Goal: Register for event/course

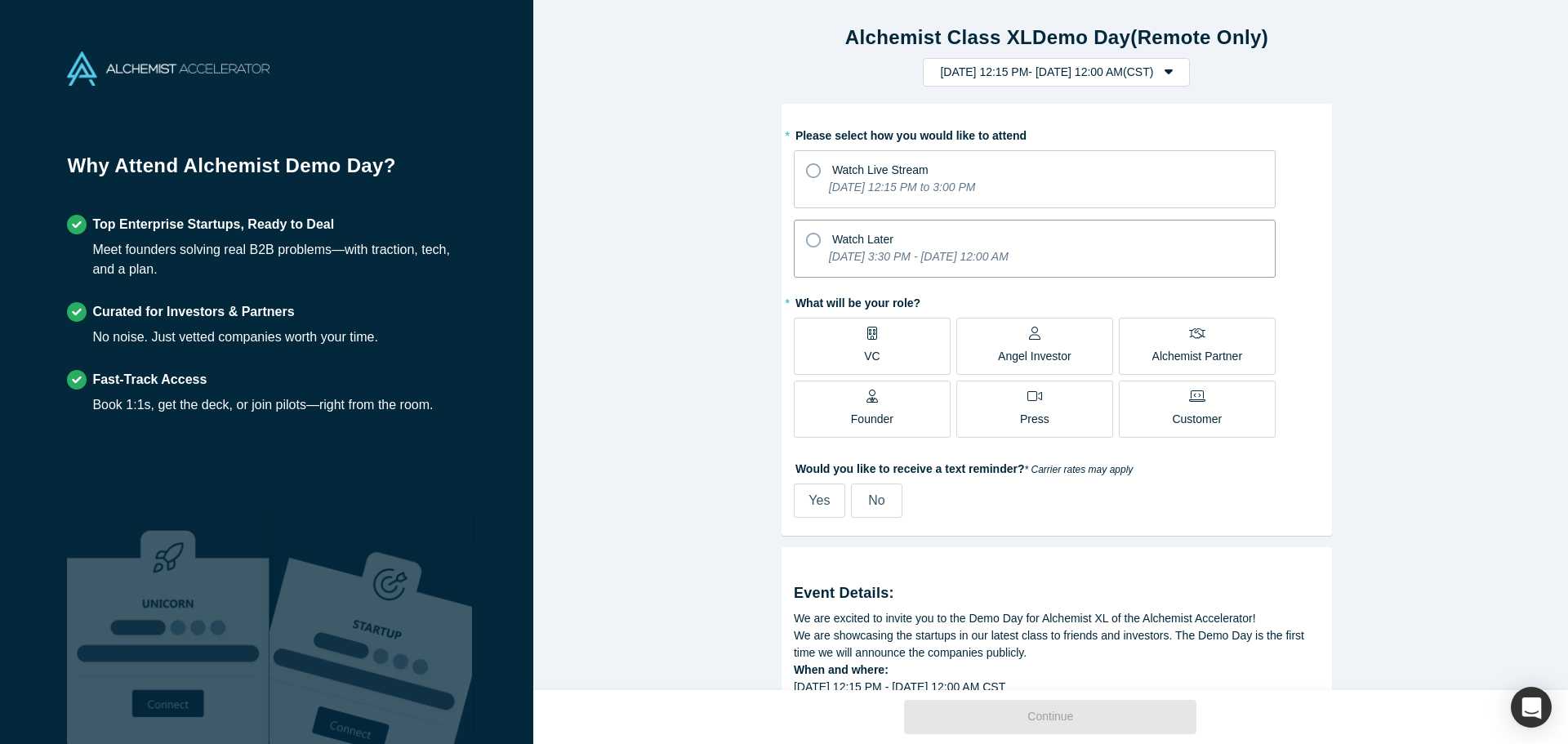
click at [809, 241] on icon at bounding box center [813, 240] width 14 height 14
click at [0, 0] on input "Watch Later [DATE] 3:30 PM - [DATE] 12:00 AM" at bounding box center [0, 0] width 0 height 0
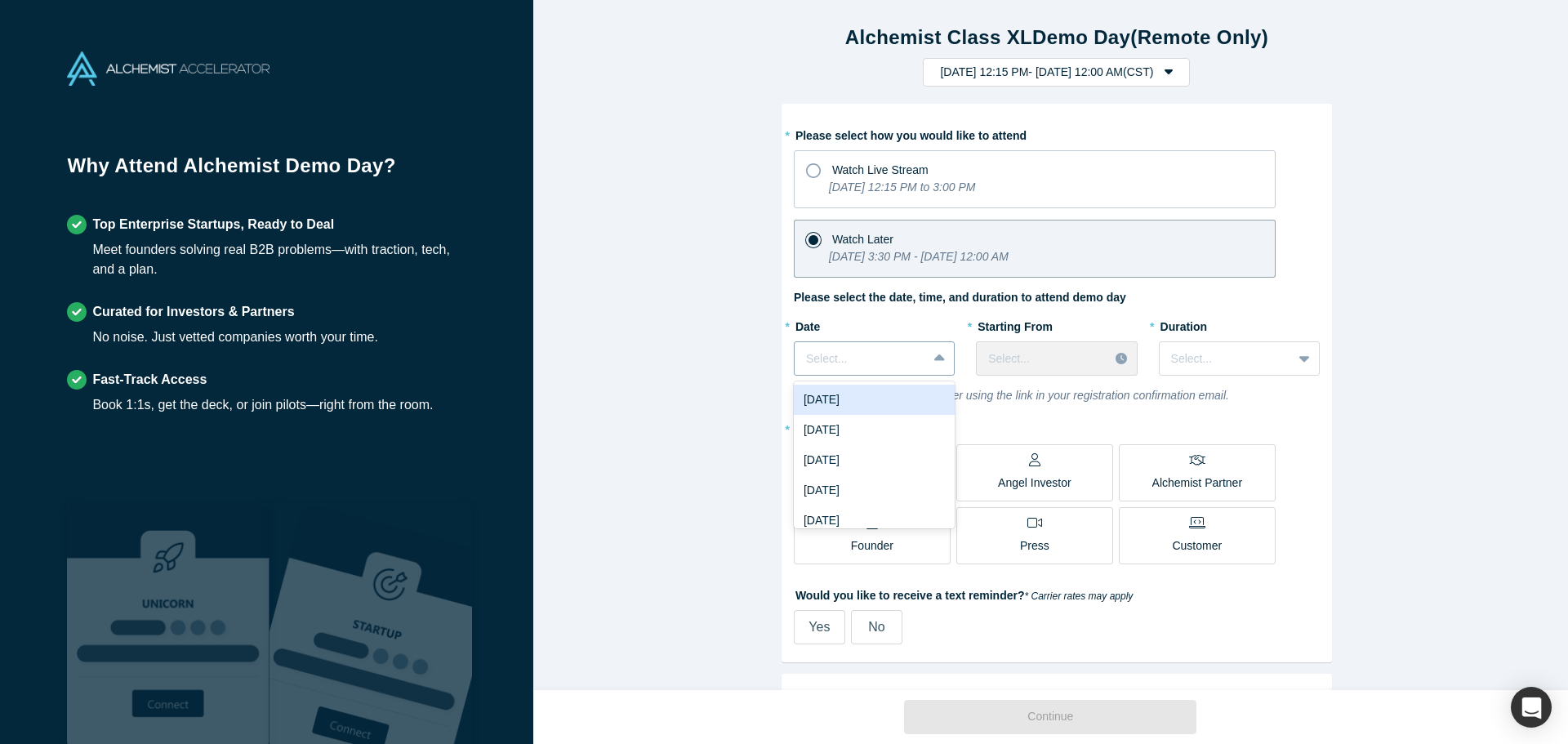
click at [871, 365] on div at bounding box center [860, 358] width 109 height 20
click at [826, 460] on div "[DATE]" at bounding box center [873, 460] width 161 height 30
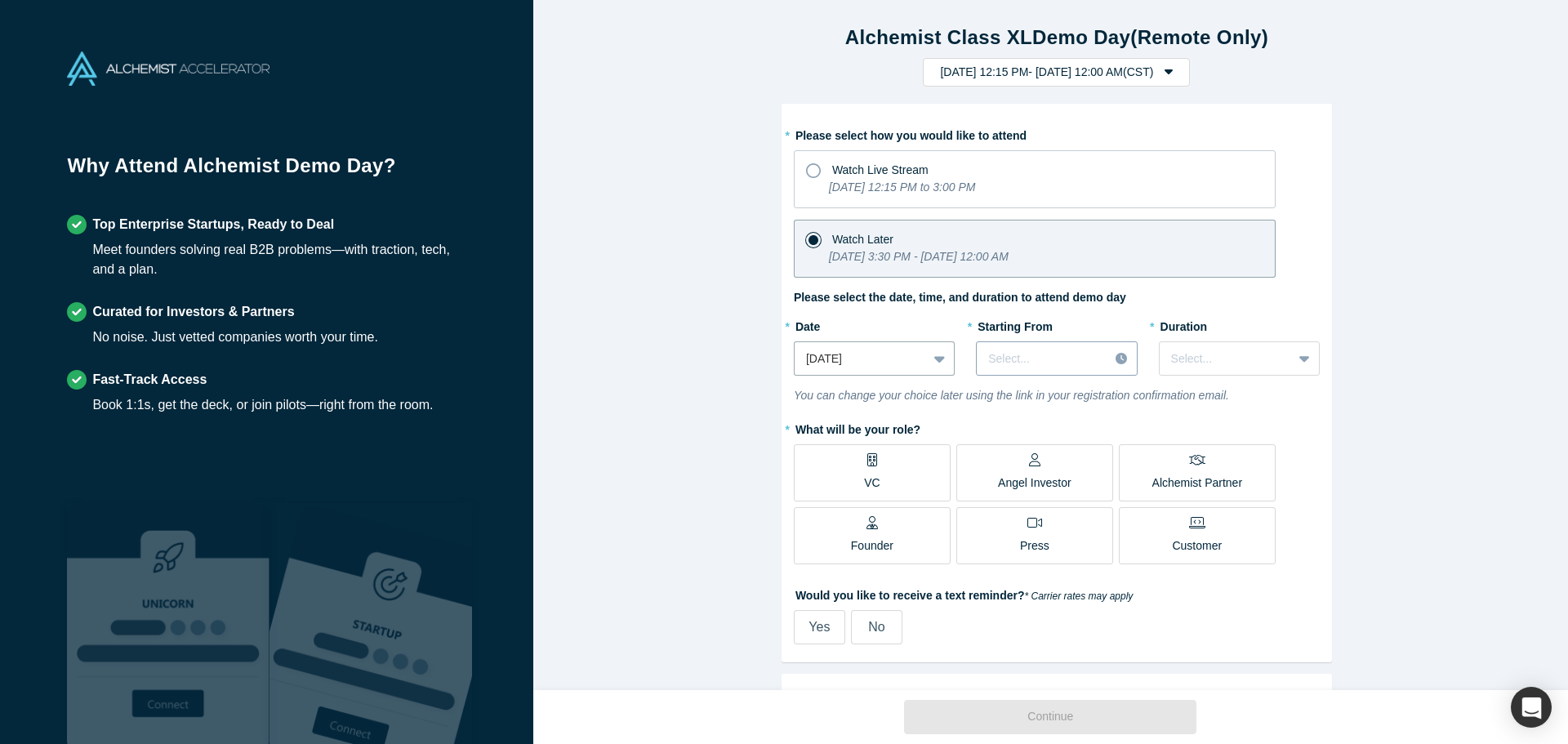
click at [1054, 362] on div at bounding box center [1042, 358] width 108 height 20
click at [1014, 421] on div "3:00 AM (CST)" at bounding box center [1055, 420] width 161 height 30
click at [1279, 360] on div "Select..." at bounding box center [1225, 359] width 132 height 27
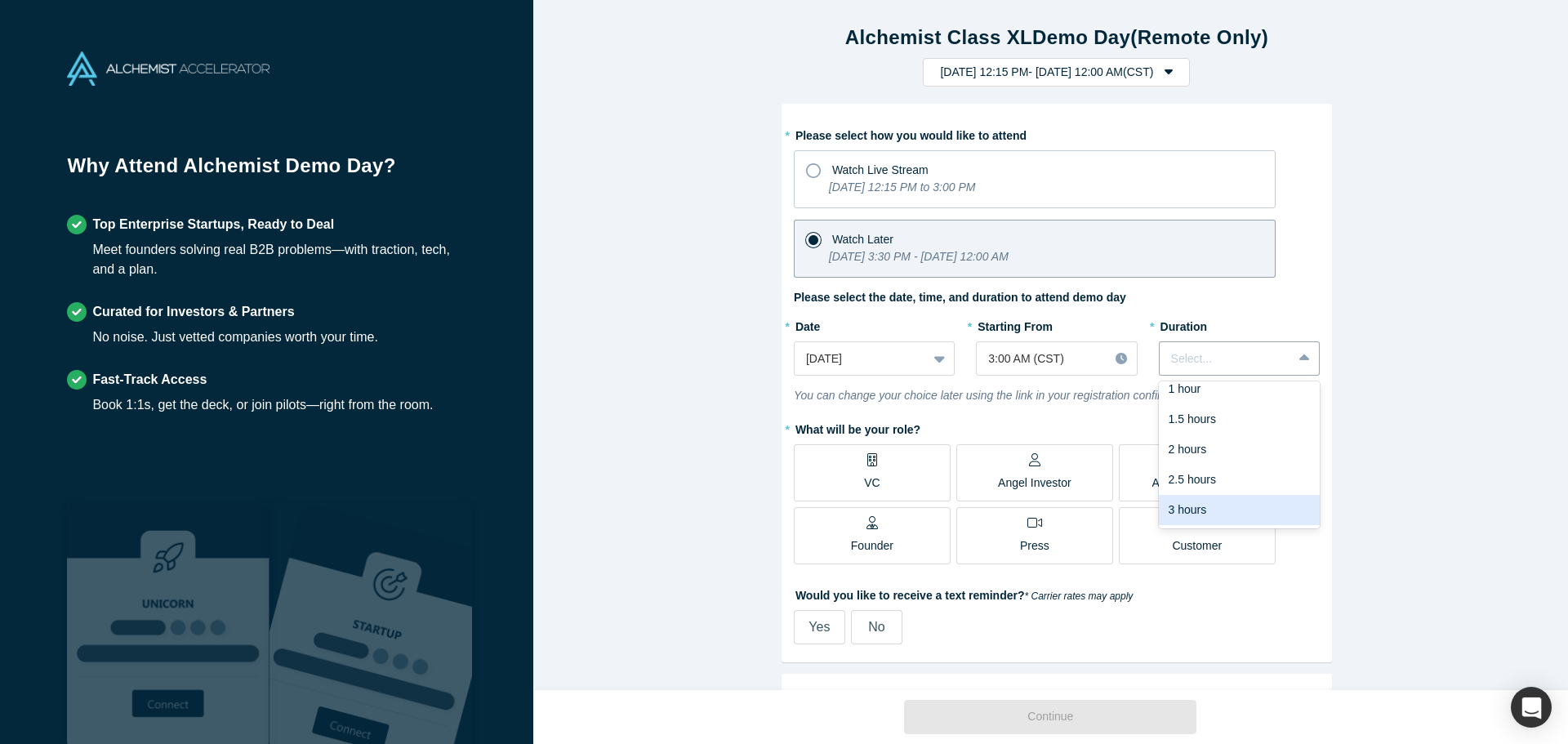
click at [1224, 513] on div "3 hours" at bounding box center [1239, 510] width 161 height 30
click at [1206, 476] on p "Alchemist Partner" at bounding box center [1197, 483] width 89 height 17
click at [0, 0] on input "Alchemist Partner" at bounding box center [0, 0] width 0 height 0
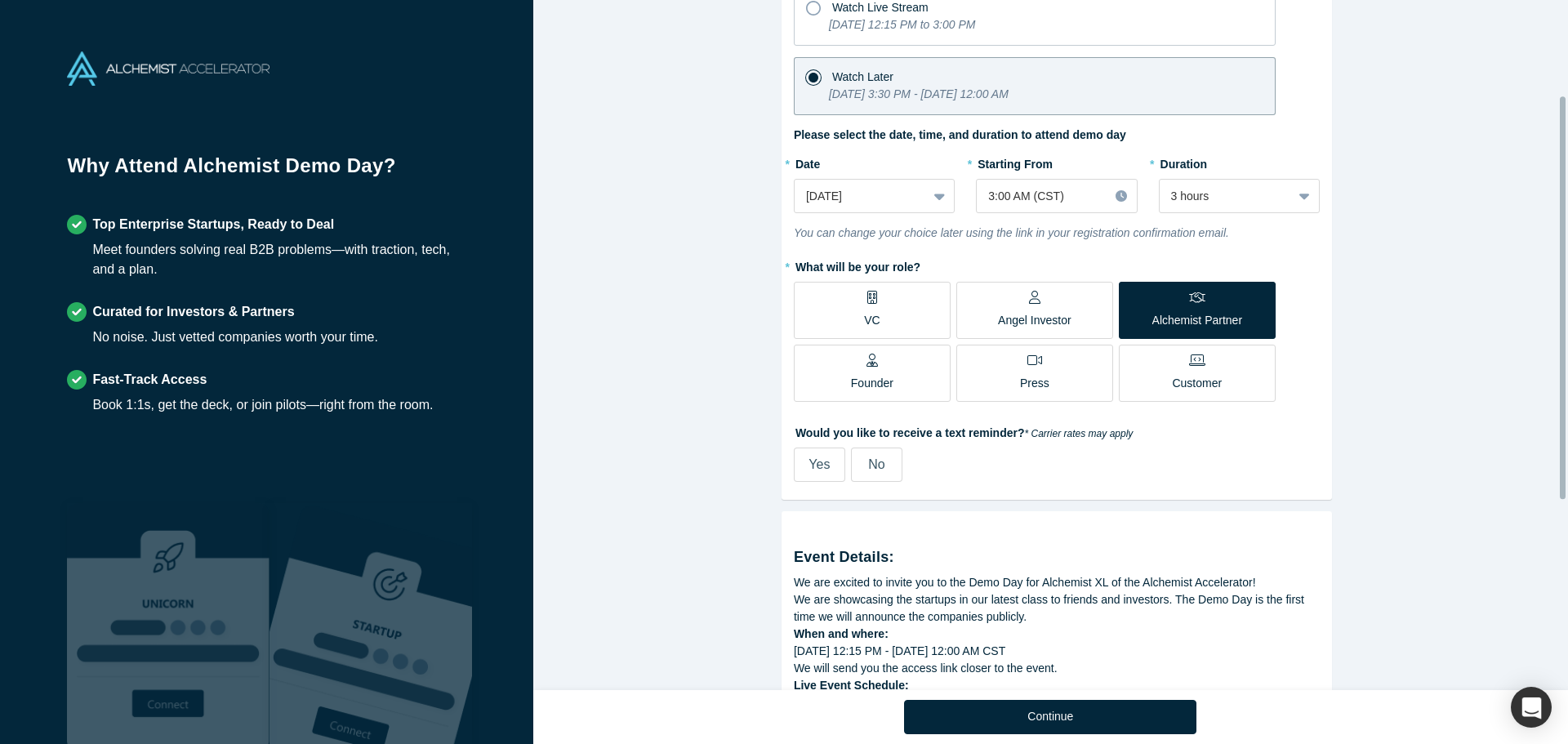
scroll to position [164, 0]
click at [809, 463] on span "Yes" at bounding box center [819, 463] width 21 height 14
click at [0, 0] on input "Yes" at bounding box center [0, 0] width 0 height 0
select select "US"
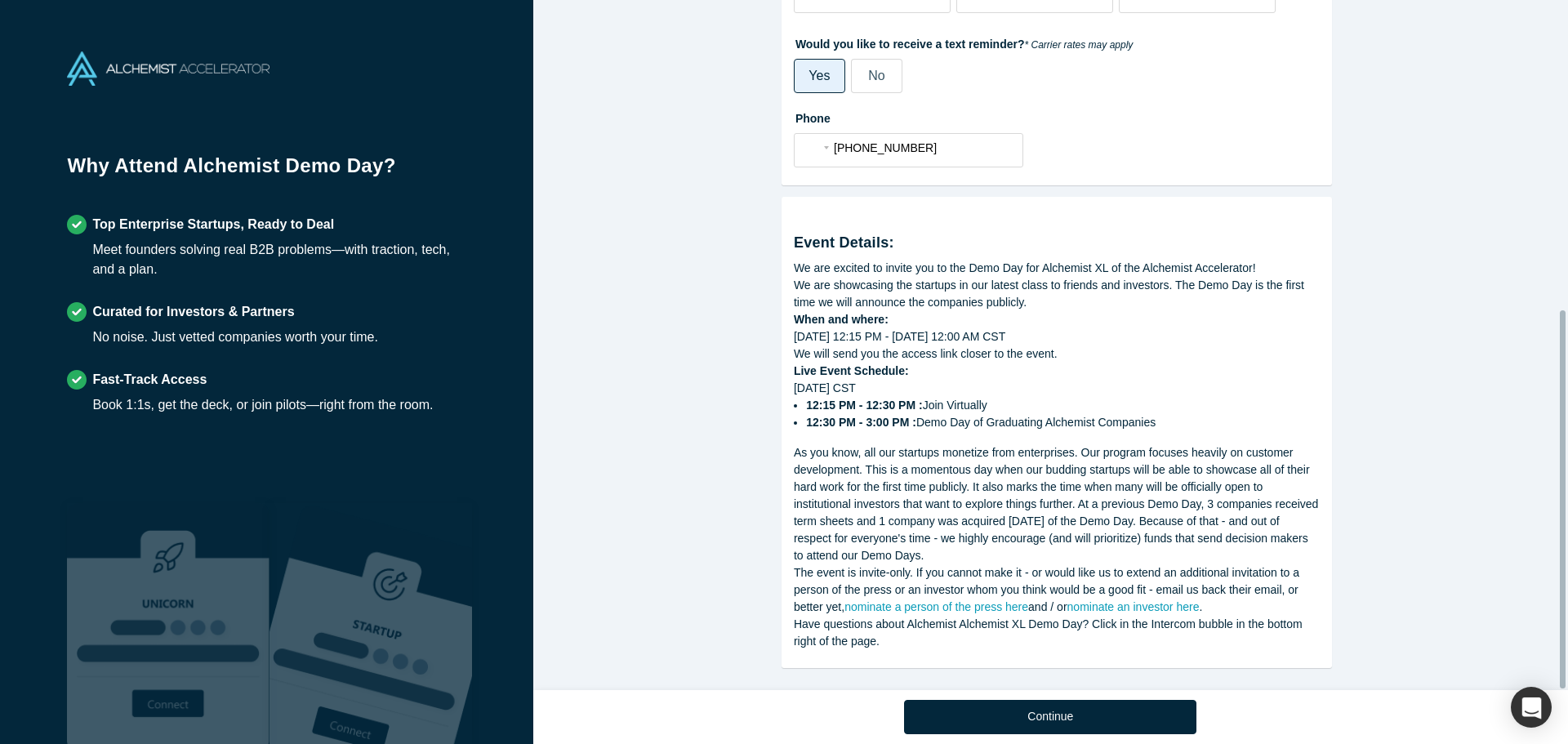
scroll to position [563, 0]
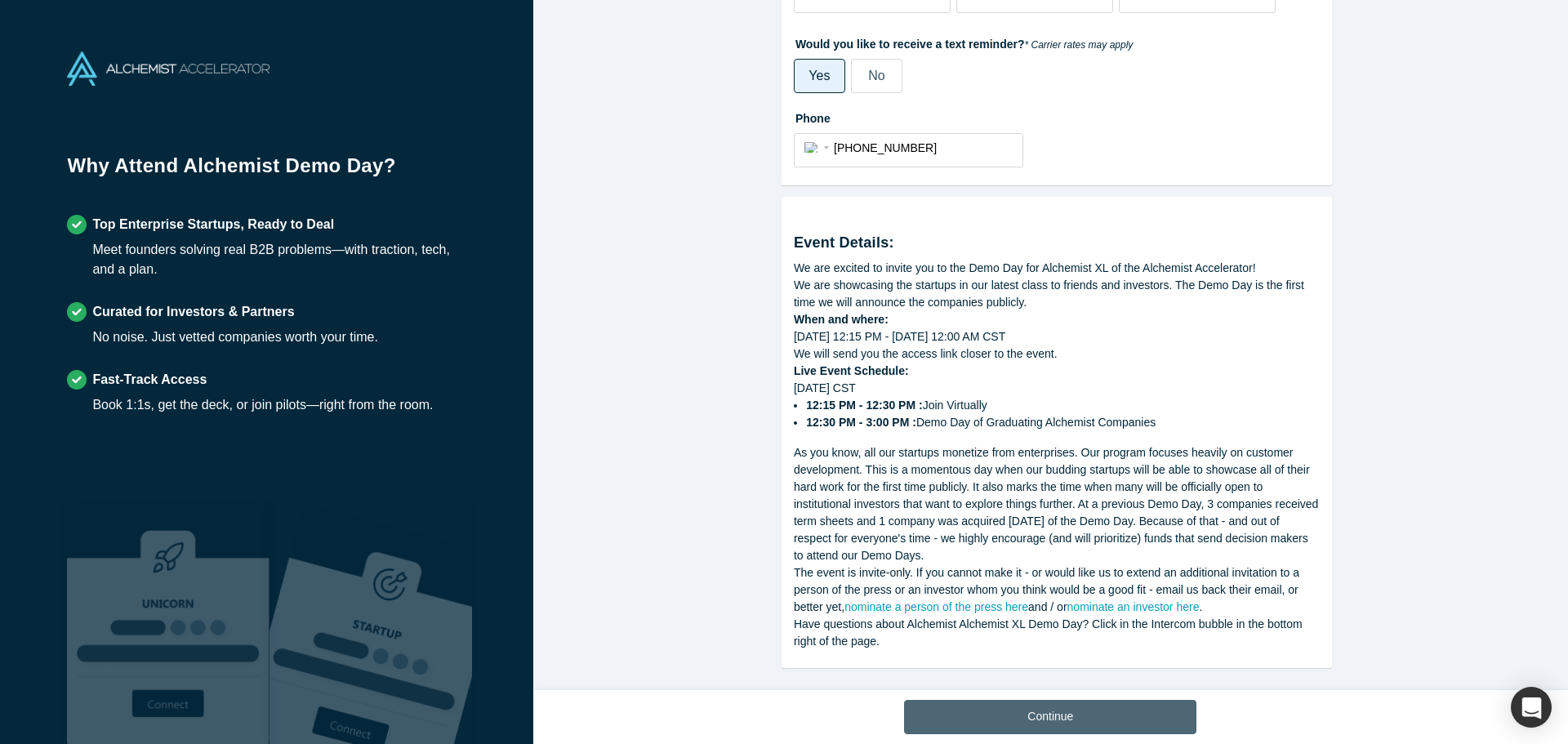
click at [1068, 720] on button "Continue" at bounding box center [1049, 716] width 292 height 34
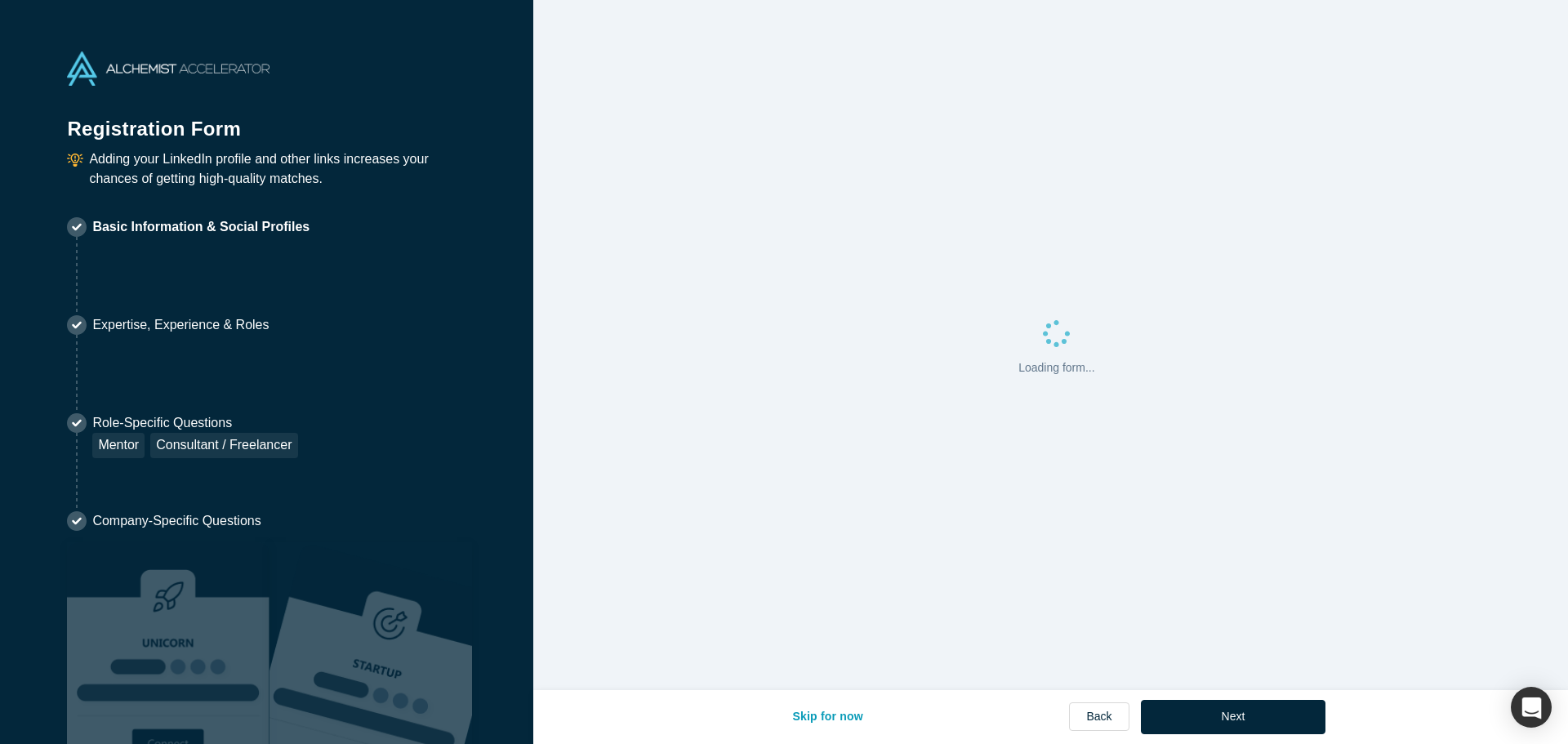
select select "US"
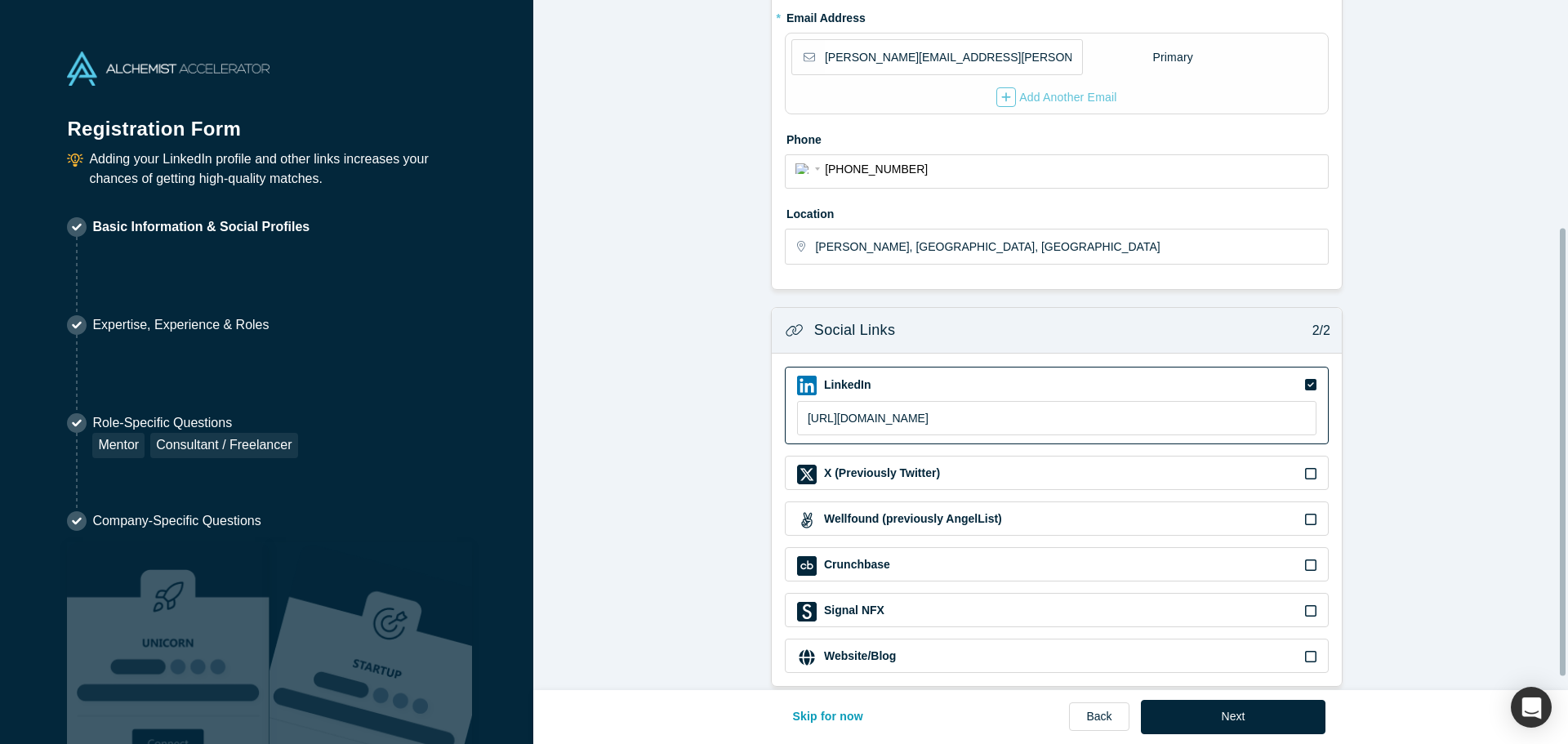
scroll to position [370, 0]
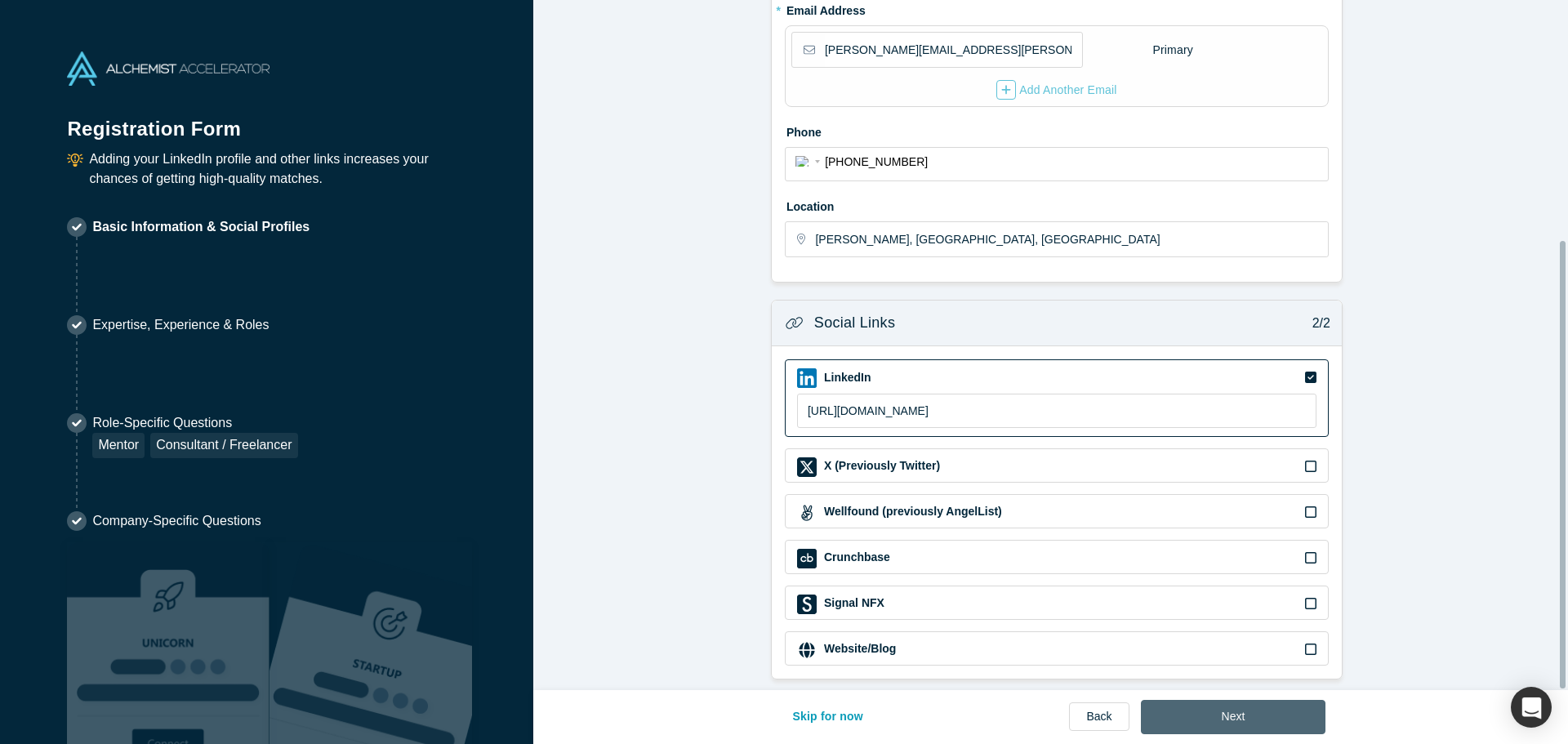
click at [1270, 715] on button "Next" at bounding box center [1233, 716] width 186 height 34
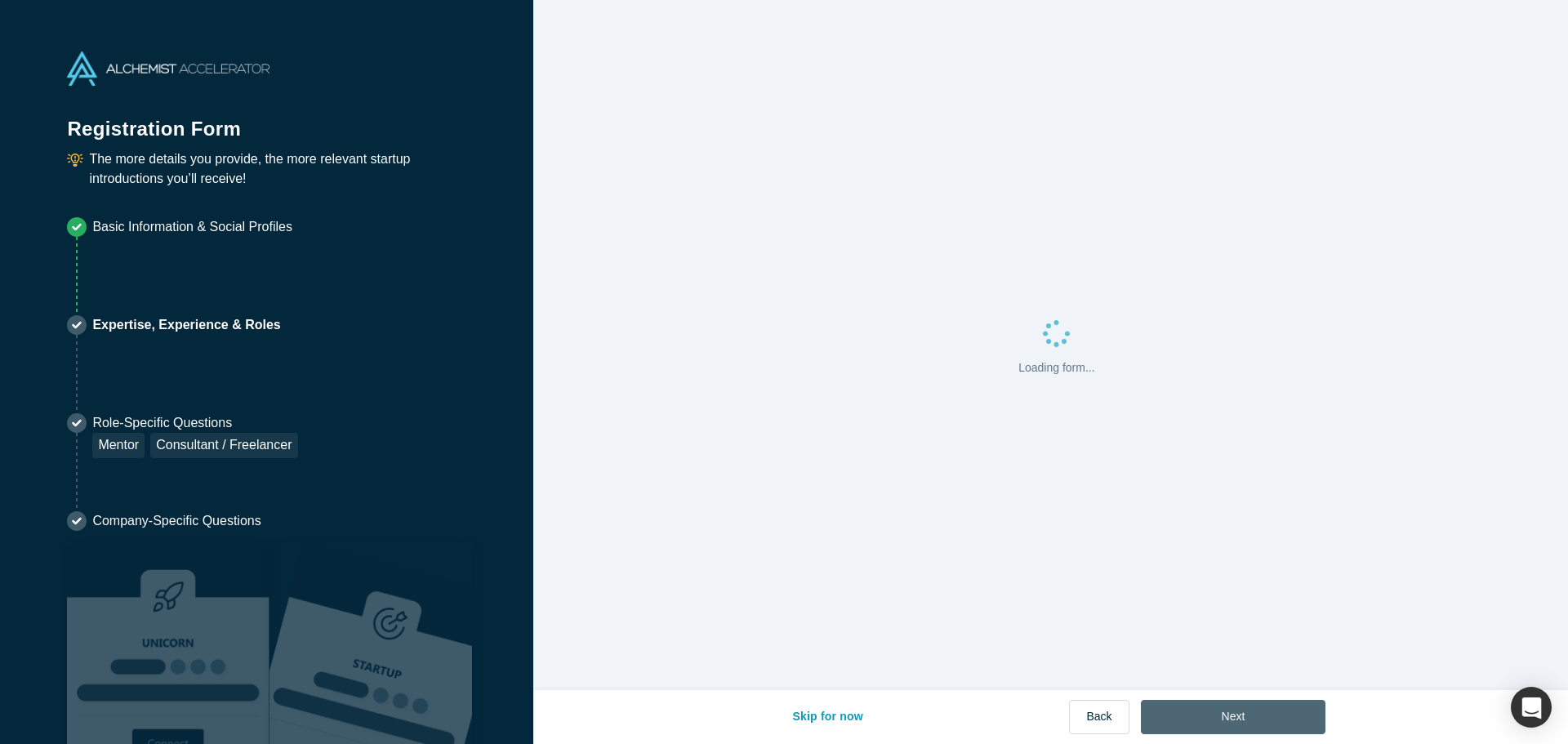
scroll to position [0, 0]
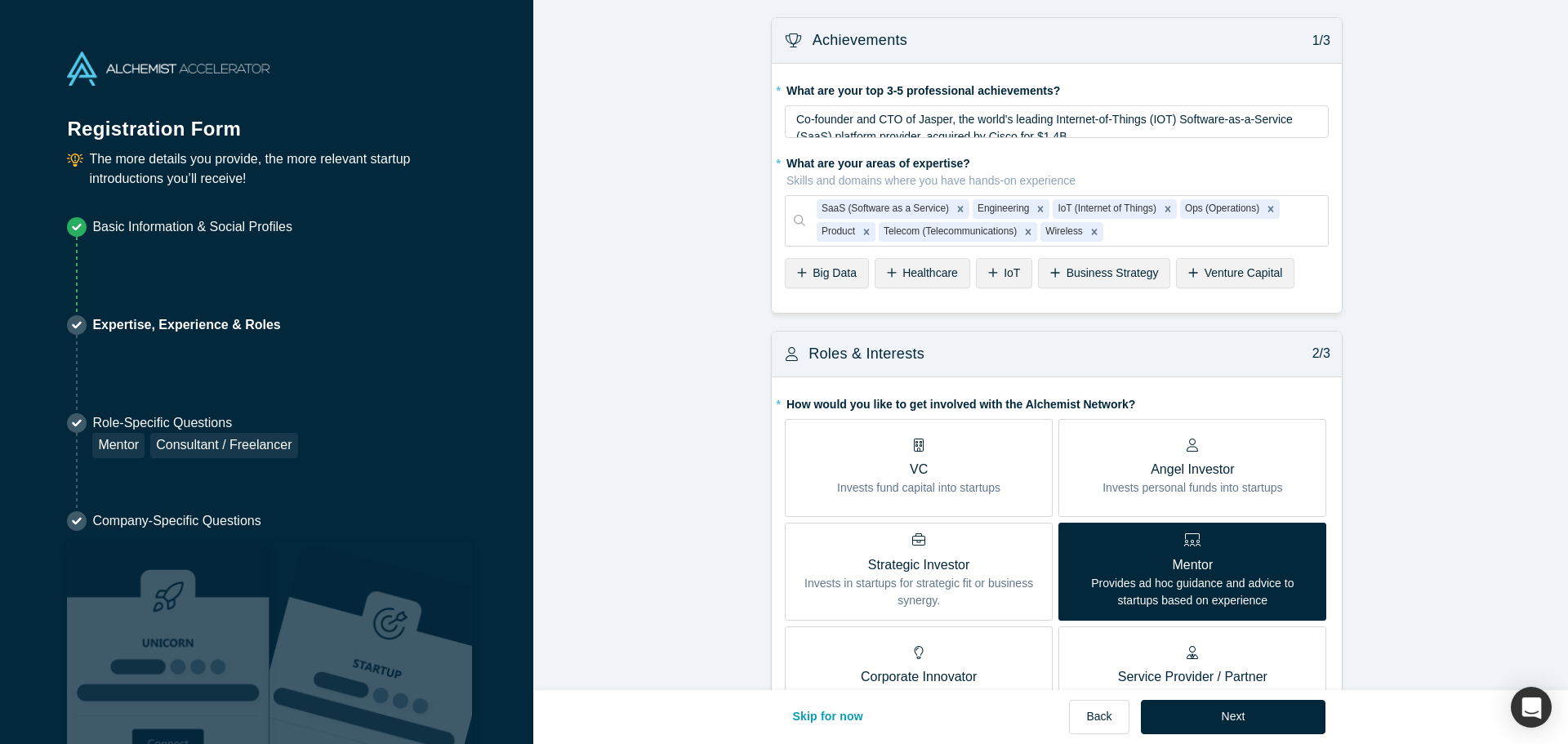
click at [1050, 276] on icon at bounding box center [1055, 273] width 10 height 11
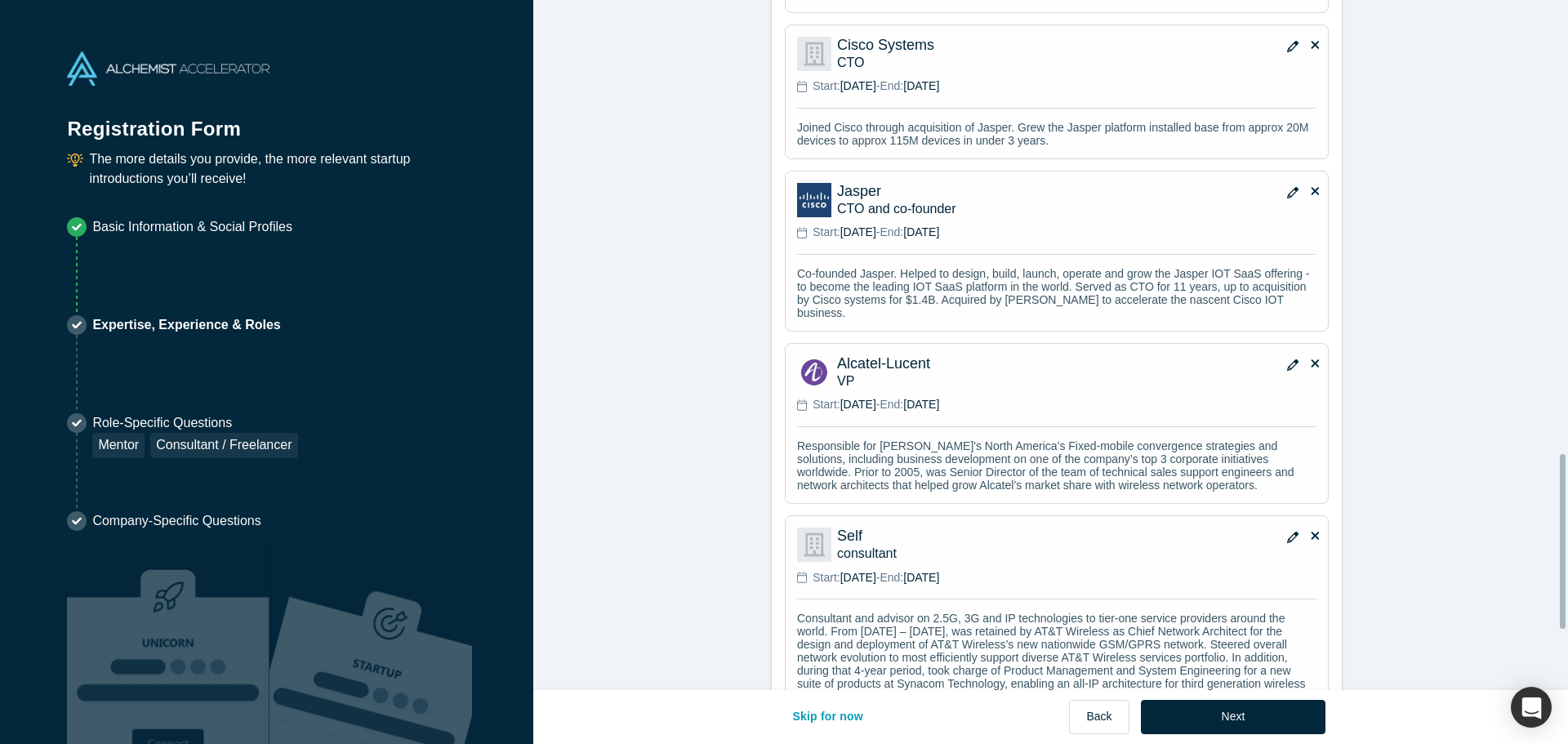
scroll to position [1796, 0]
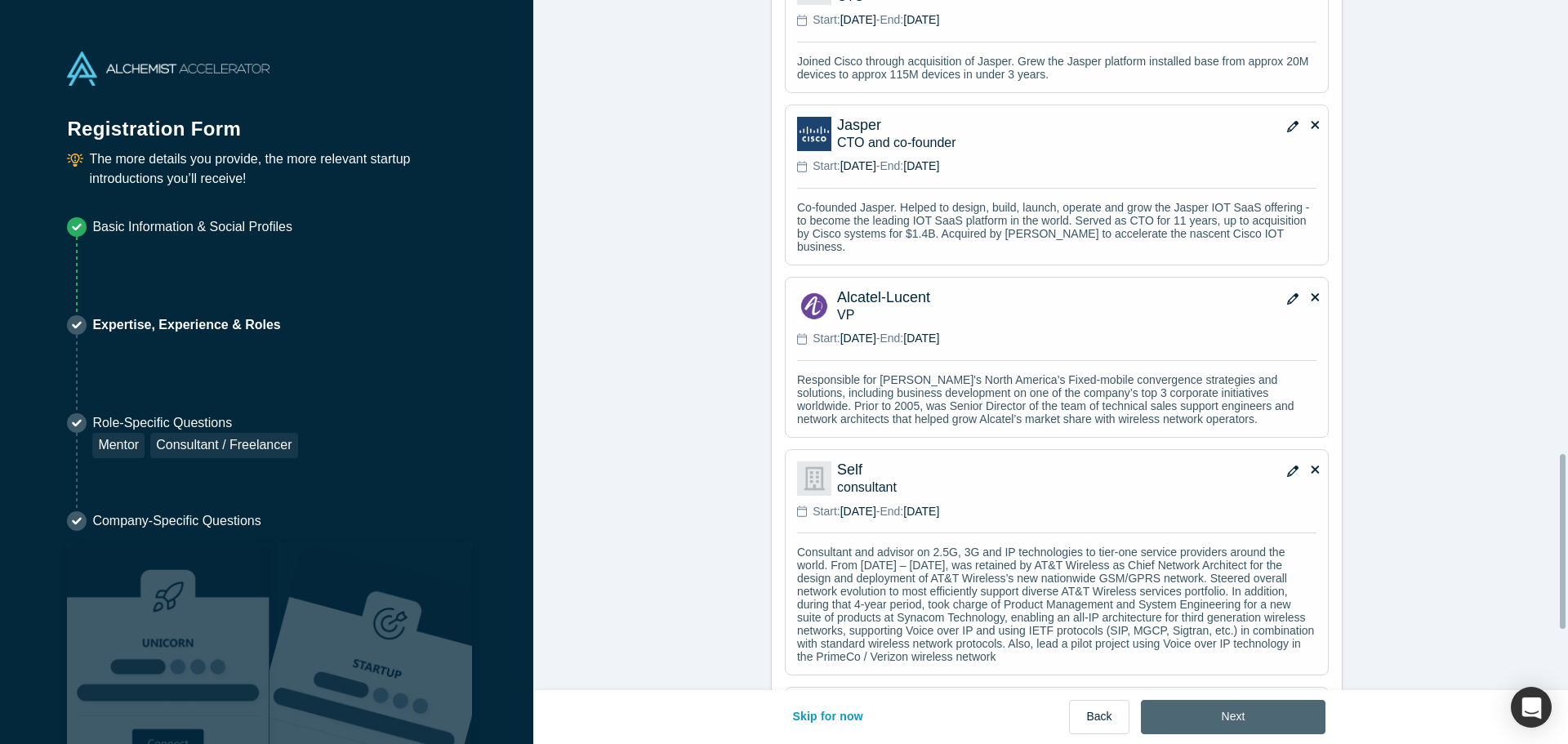
click at [1250, 716] on button "Next" at bounding box center [1233, 716] width 186 height 34
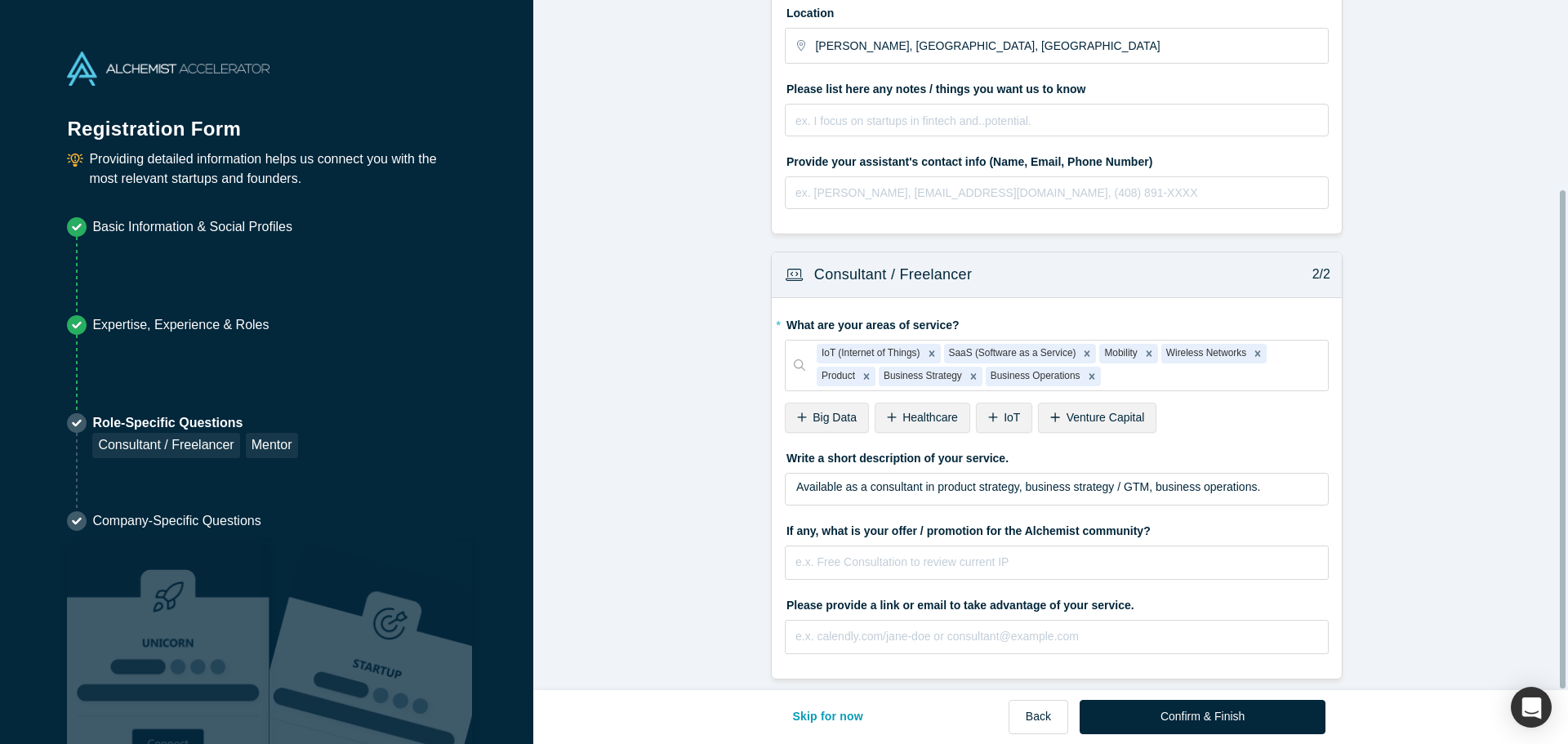
scroll to position [262, 0]
click at [1223, 713] on button "Confirm & Finish" at bounding box center [1202, 716] width 245 height 34
